Goal: Find specific page/section: Find specific page/section

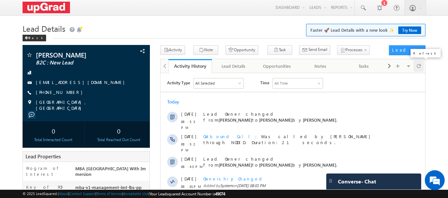
click at [416, 66] on span at bounding box center [418, 66] width 4 height 12
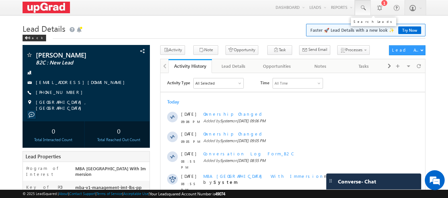
click at [360, 10] on span at bounding box center [362, 8] width 7 height 7
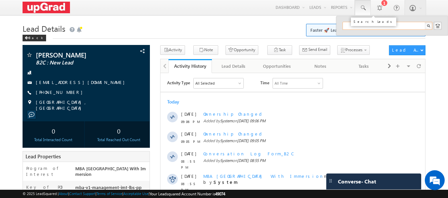
paste input "84487 04239"
click at [357, 25] on input "84487 04239" at bounding box center [387, 26] width 90 height 8
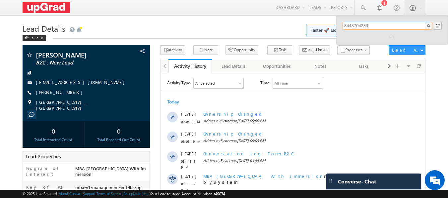
click at [368, 28] on input "8448704239" at bounding box center [387, 26] width 90 height 8
click at [377, 26] on input "8448704239" at bounding box center [387, 26] width 90 height 8
click at [348, 26] on input "8448704239" at bounding box center [387, 26] width 90 height 8
drag, startPoint x: 373, startPoint y: 24, endPoint x: 340, endPoint y: 27, distance: 32.6
click at [340, 27] on div "8448704239" at bounding box center [392, 30] width 112 height 28
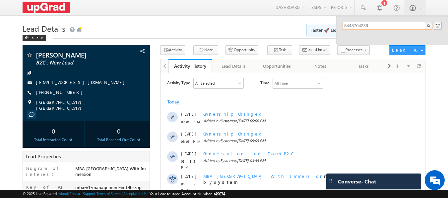
type input "8448704239"
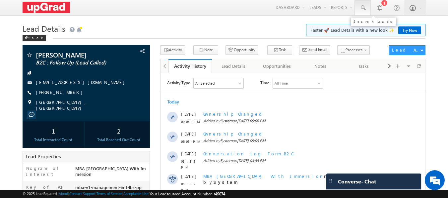
click at [361, 7] on span at bounding box center [362, 8] width 7 height 7
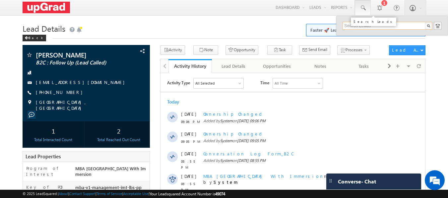
paste input "8448704239"
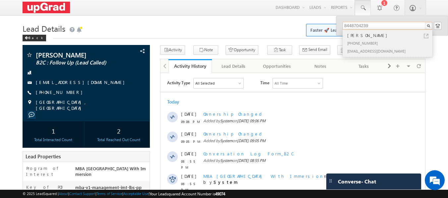
type input "8448704239"
click at [358, 40] on div "[PHONE_NUMBER]" at bounding box center [390, 43] width 89 height 8
